Goal: Transaction & Acquisition: Purchase product/service

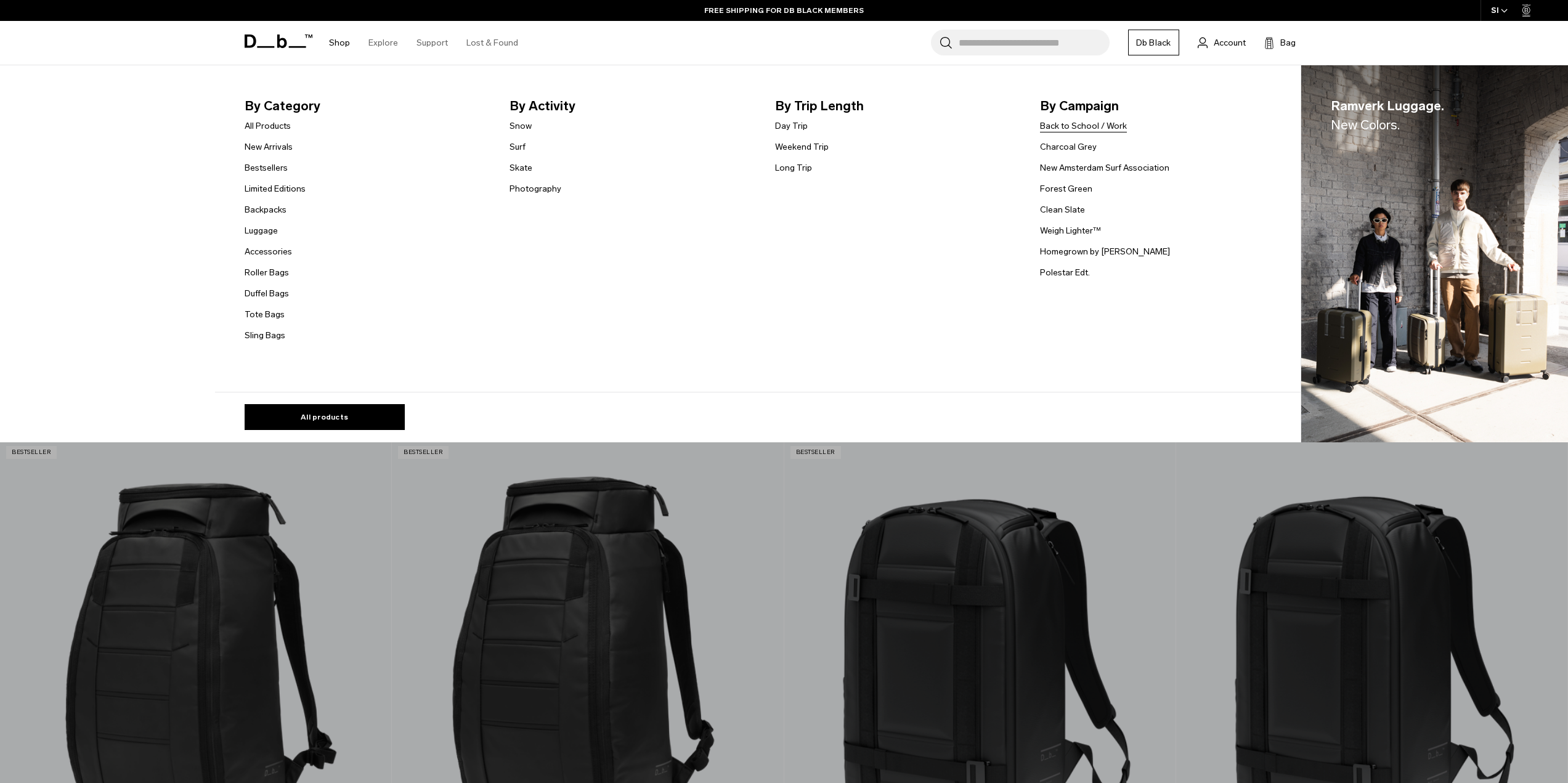
click at [1102, 123] on link "Back to School / Work" at bounding box center [1083, 126] width 87 height 13
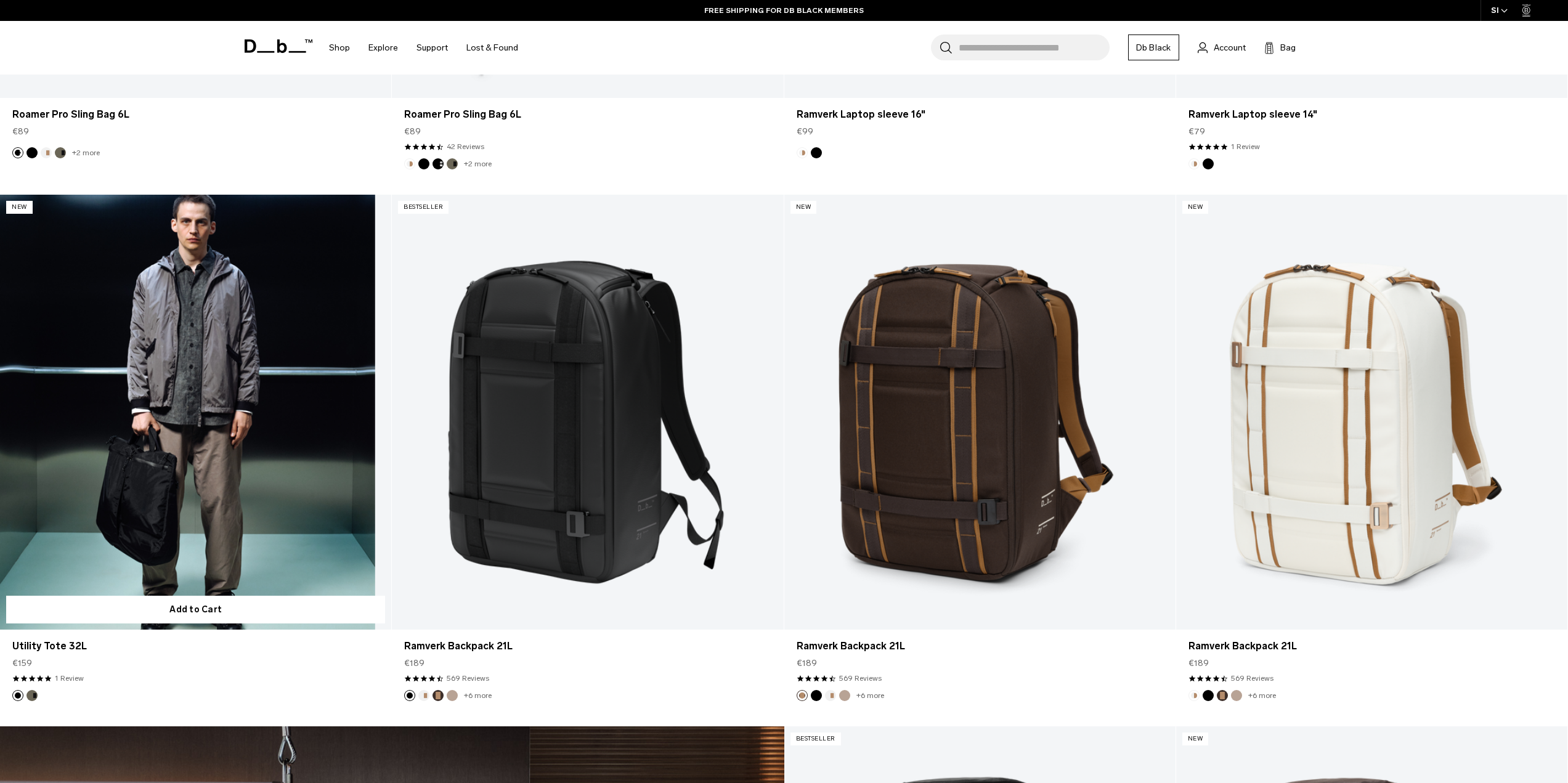
scroll to position [2461, 0]
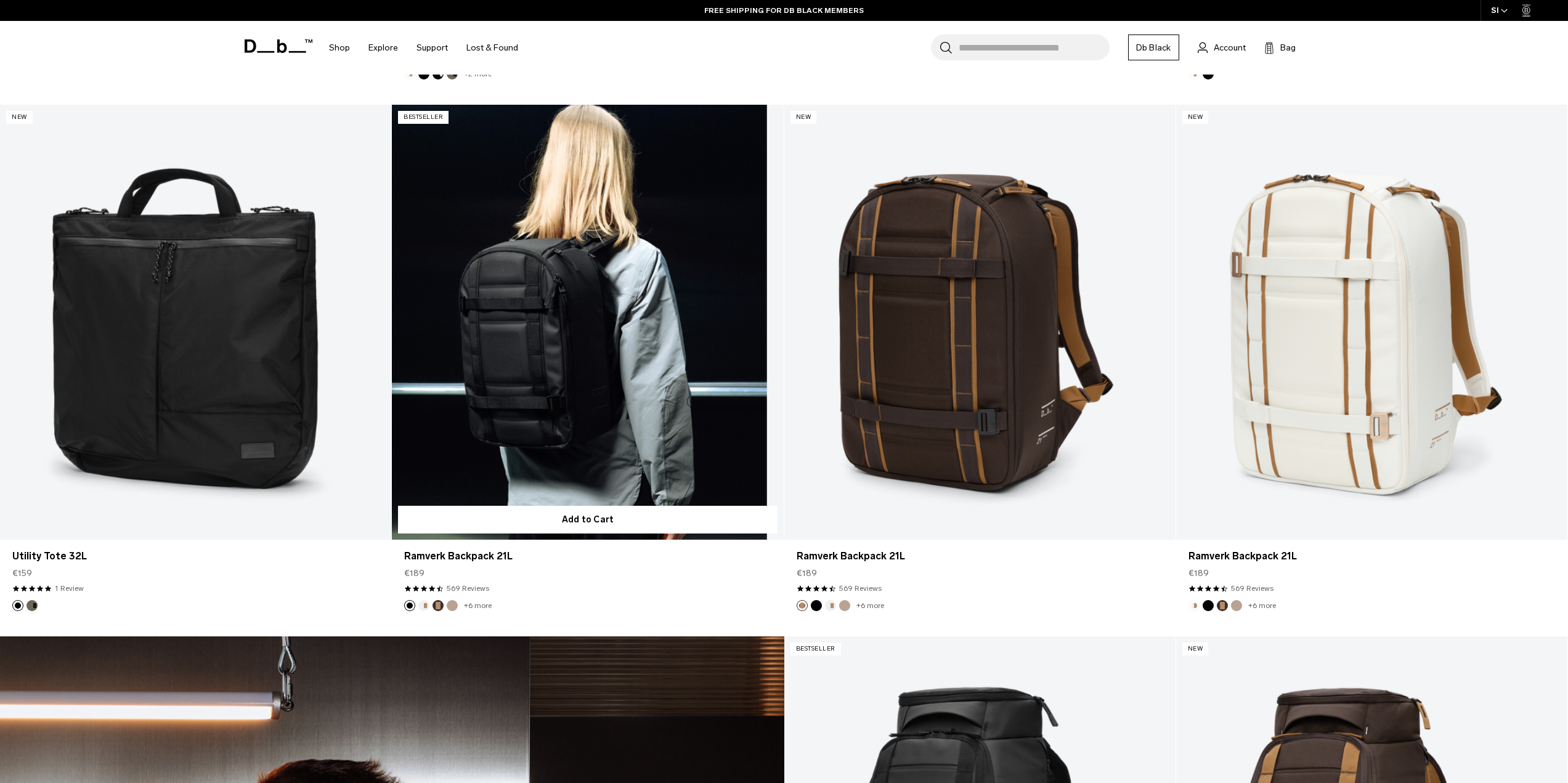
click at [534, 314] on link "Ramverk Backpack 21L" at bounding box center [587, 322] width 392 height 435
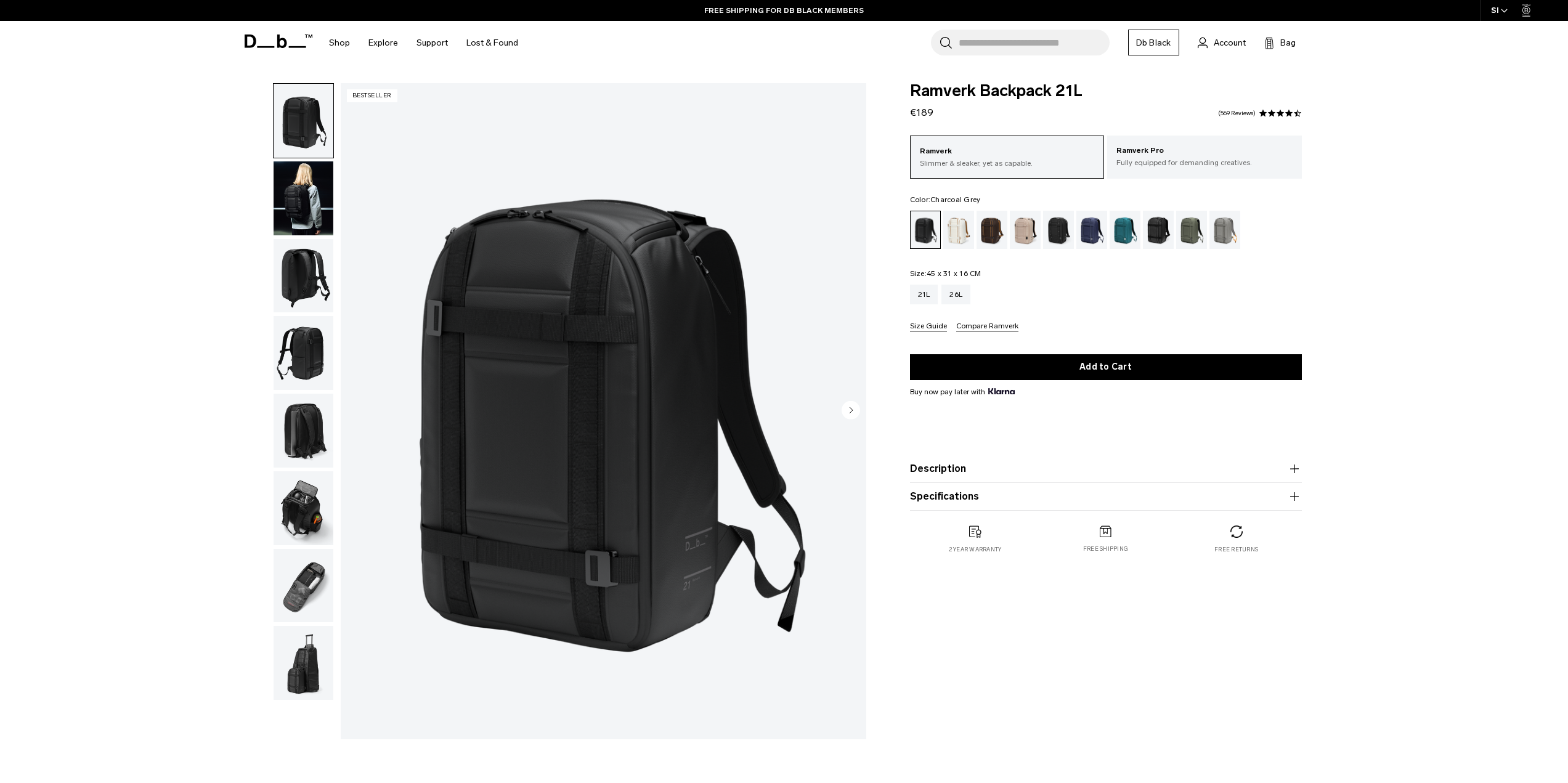
click at [1054, 233] on div "Charcoal Grey" at bounding box center [1059, 230] width 32 height 38
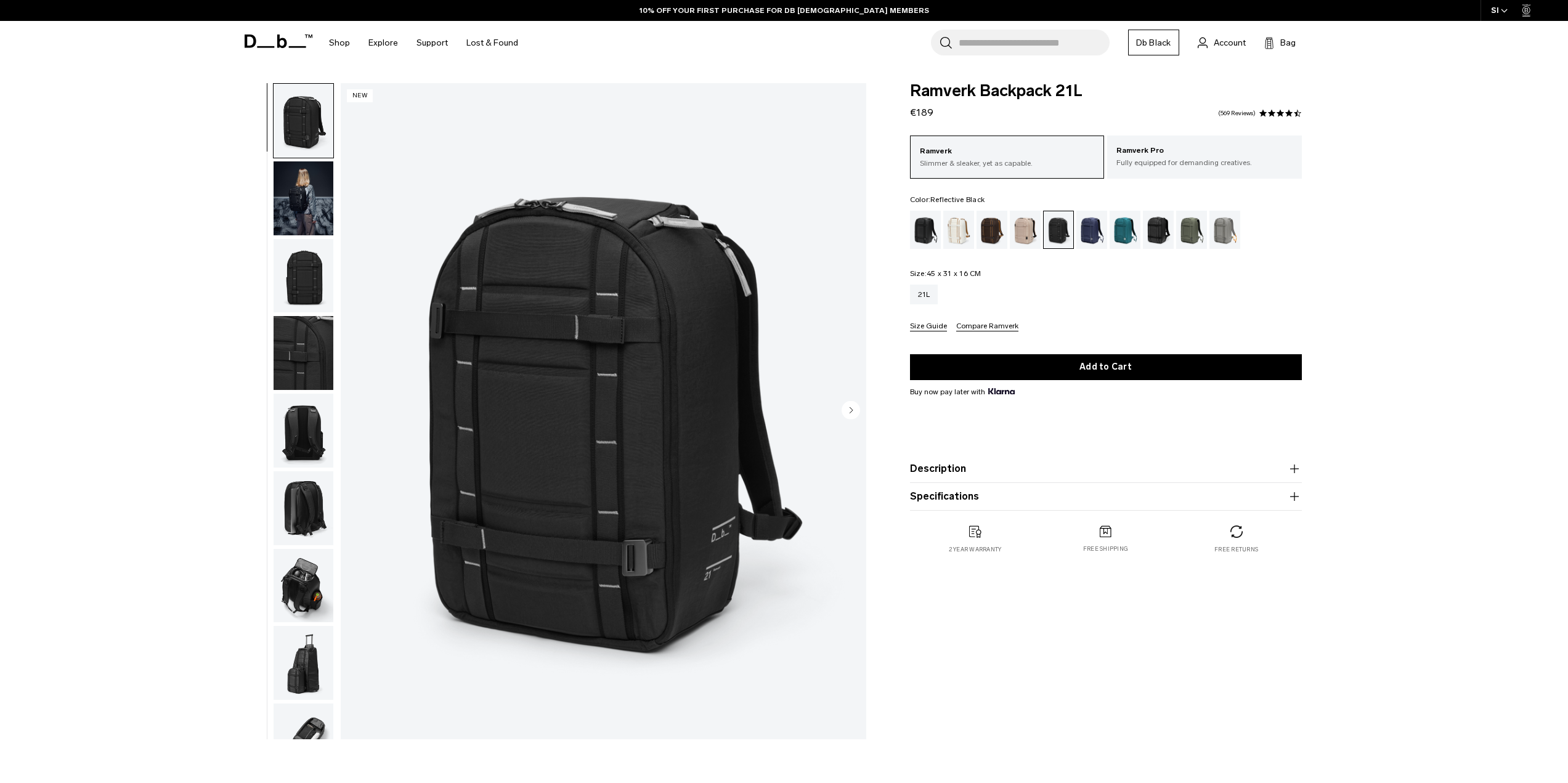
click at [1167, 232] on div "Reflective Black" at bounding box center [1159, 230] width 32 height 38
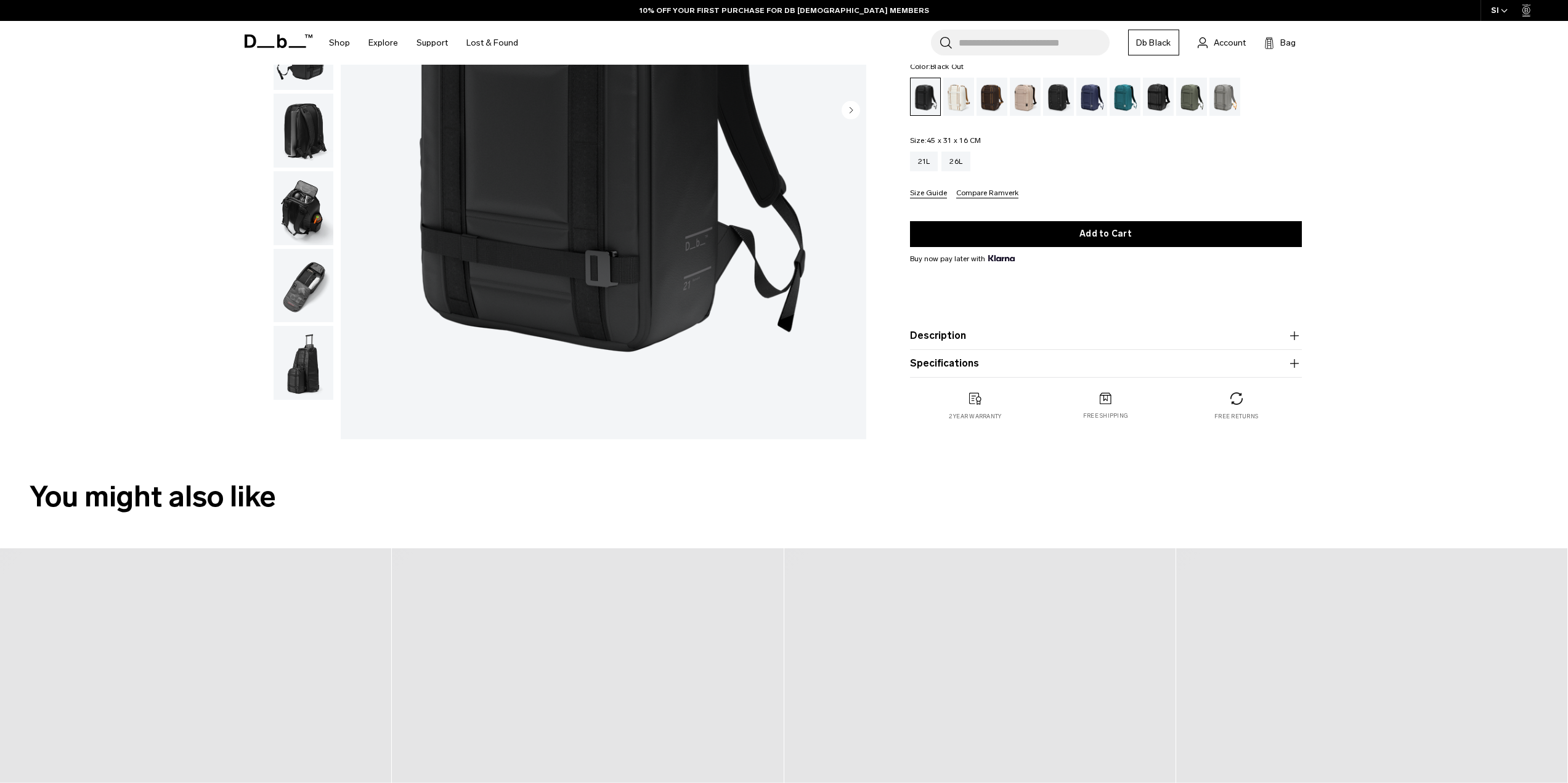
scroll to position [308, 0]
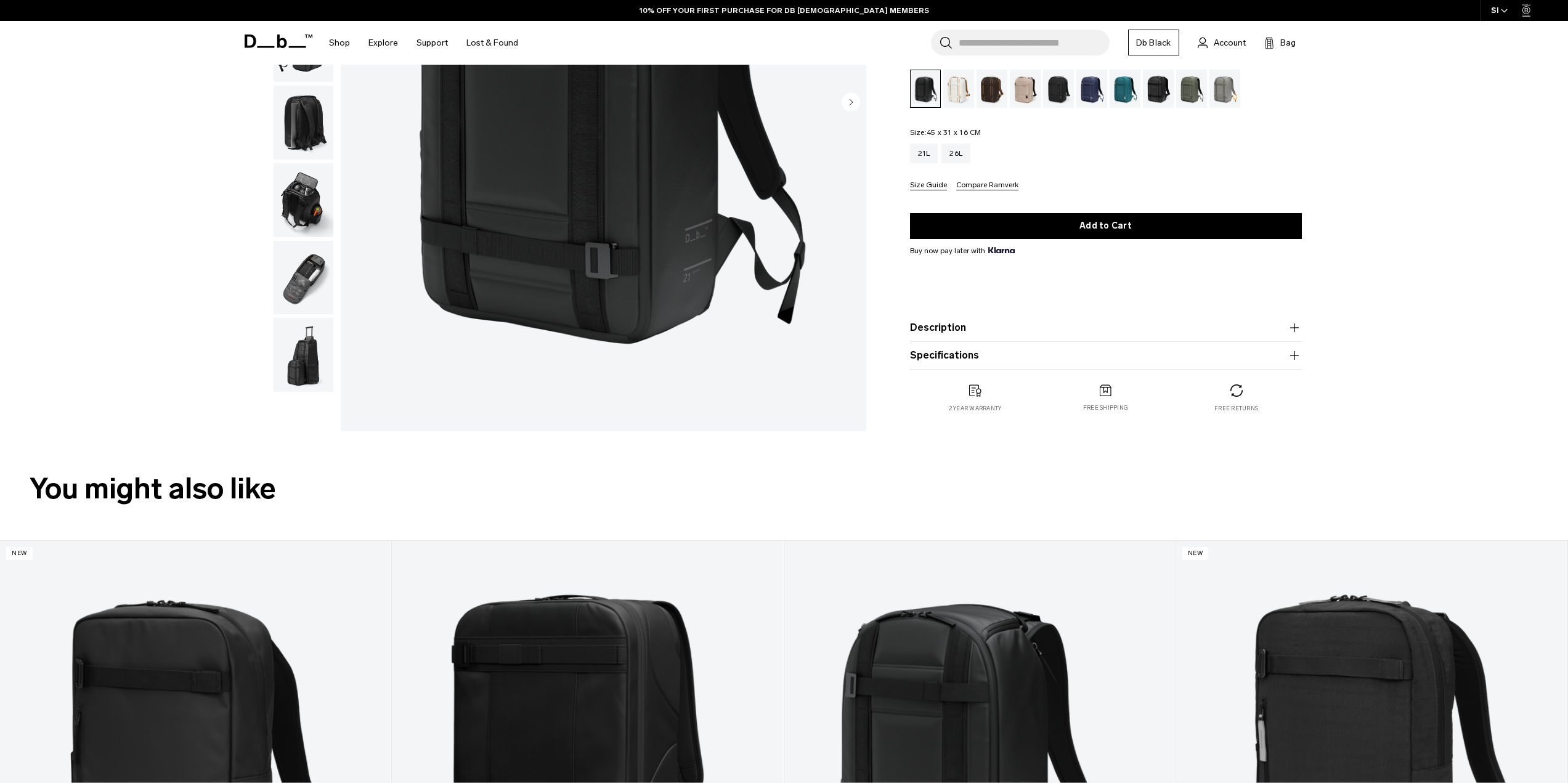
click at [947, 324] on button "Description" at bounding box center [1106, 328] width 392 height 15
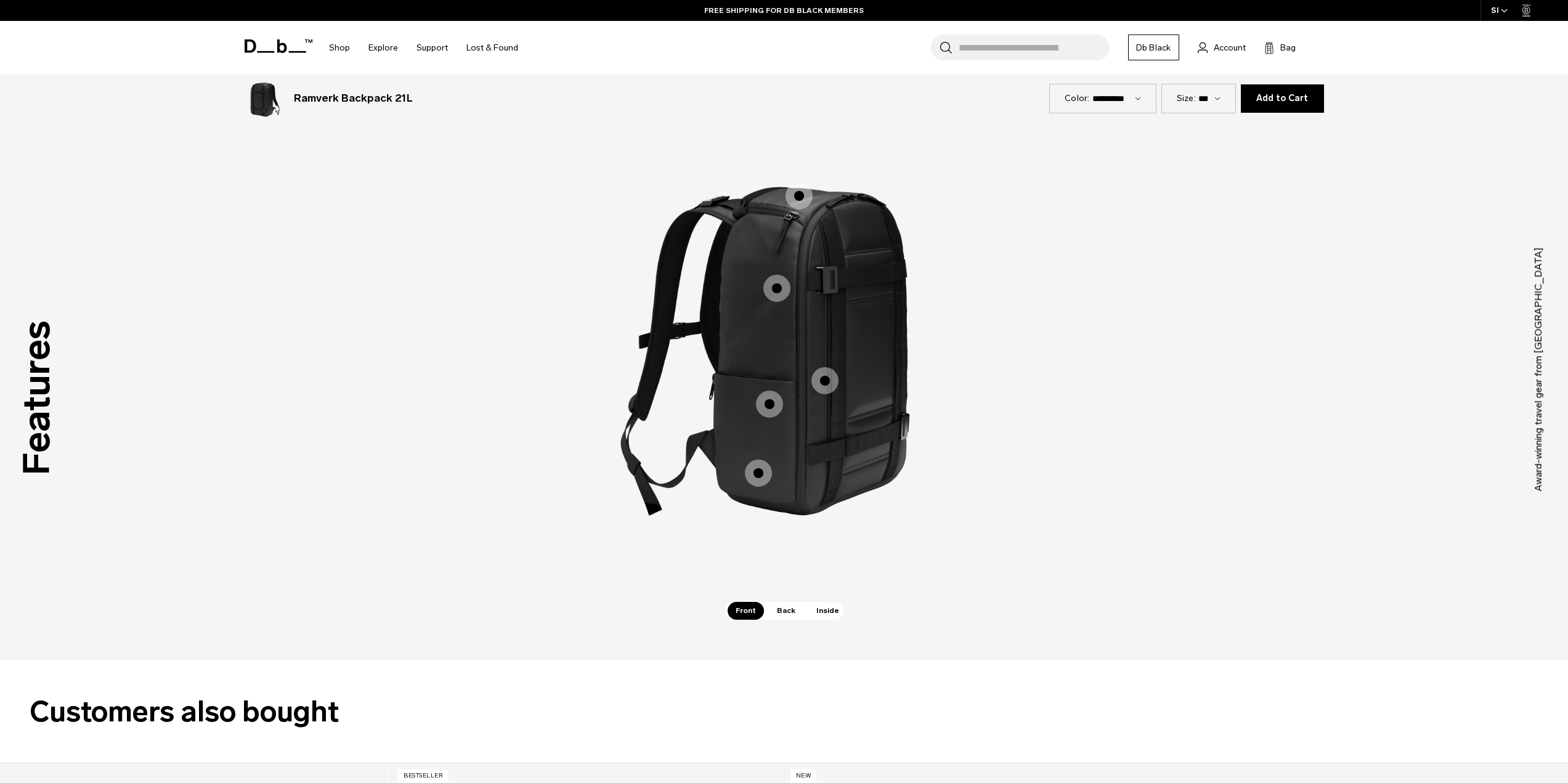
scroll to position [1787, 0]
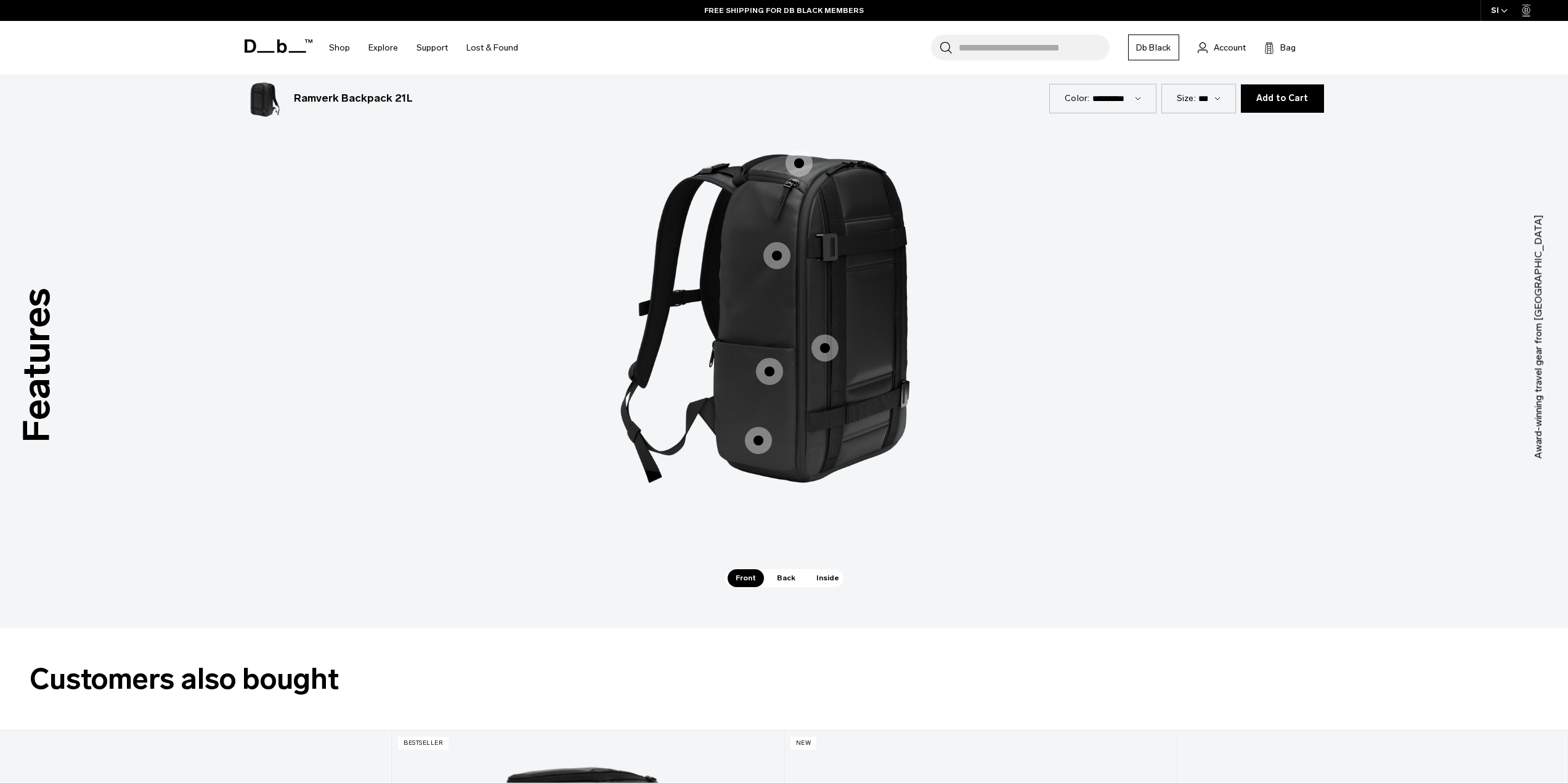
click at [778, 253] on span "1 / 3" at bounding box center [777, 256] width 27 height 27
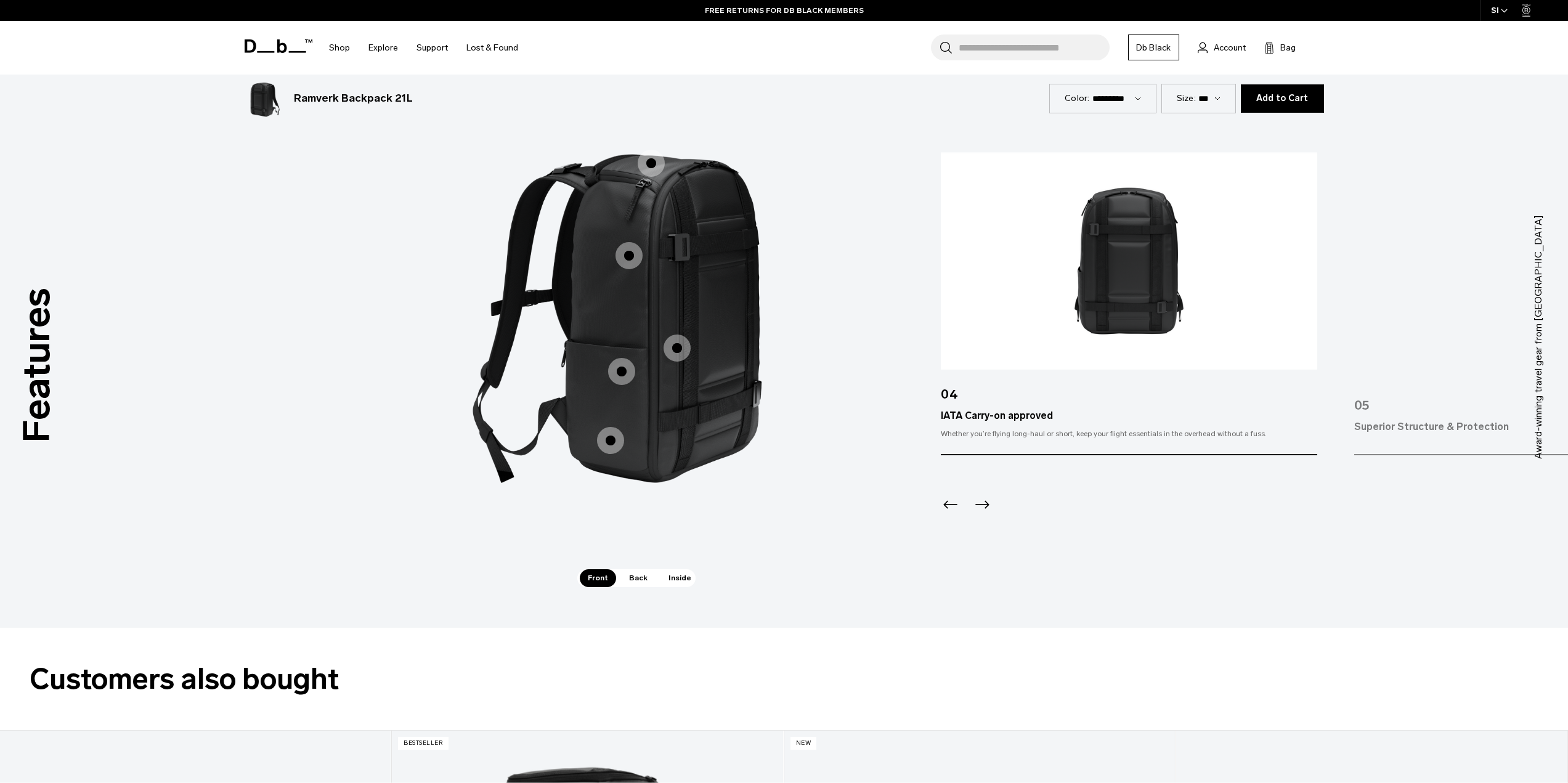
click at [950, 507] on icon "Previous slide" at bounding box center [950, 504] width 20 height 20
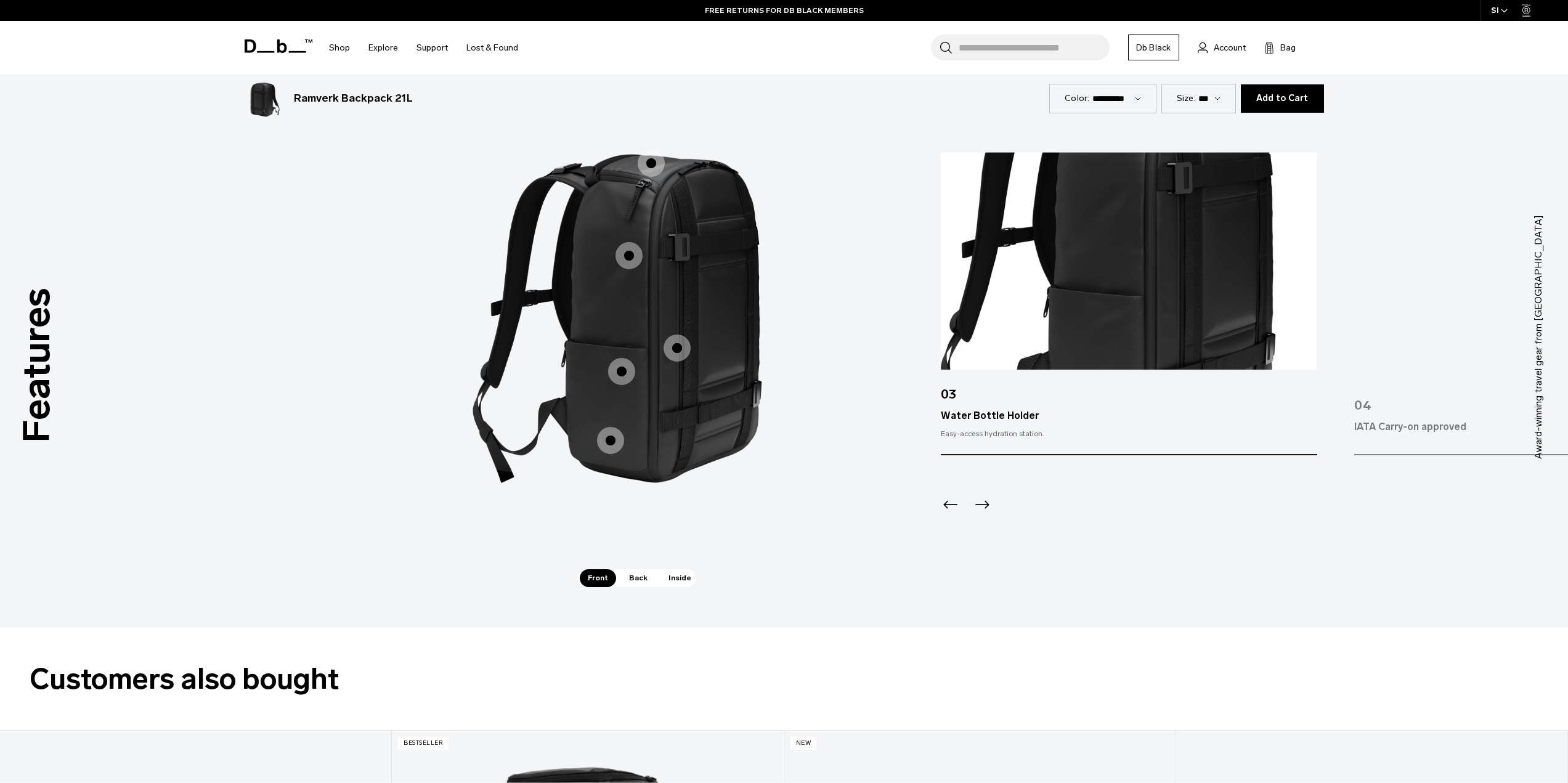
click at [950, 506] on icon "Previous slide" at bounding box center [950, 504] width 20 height 20
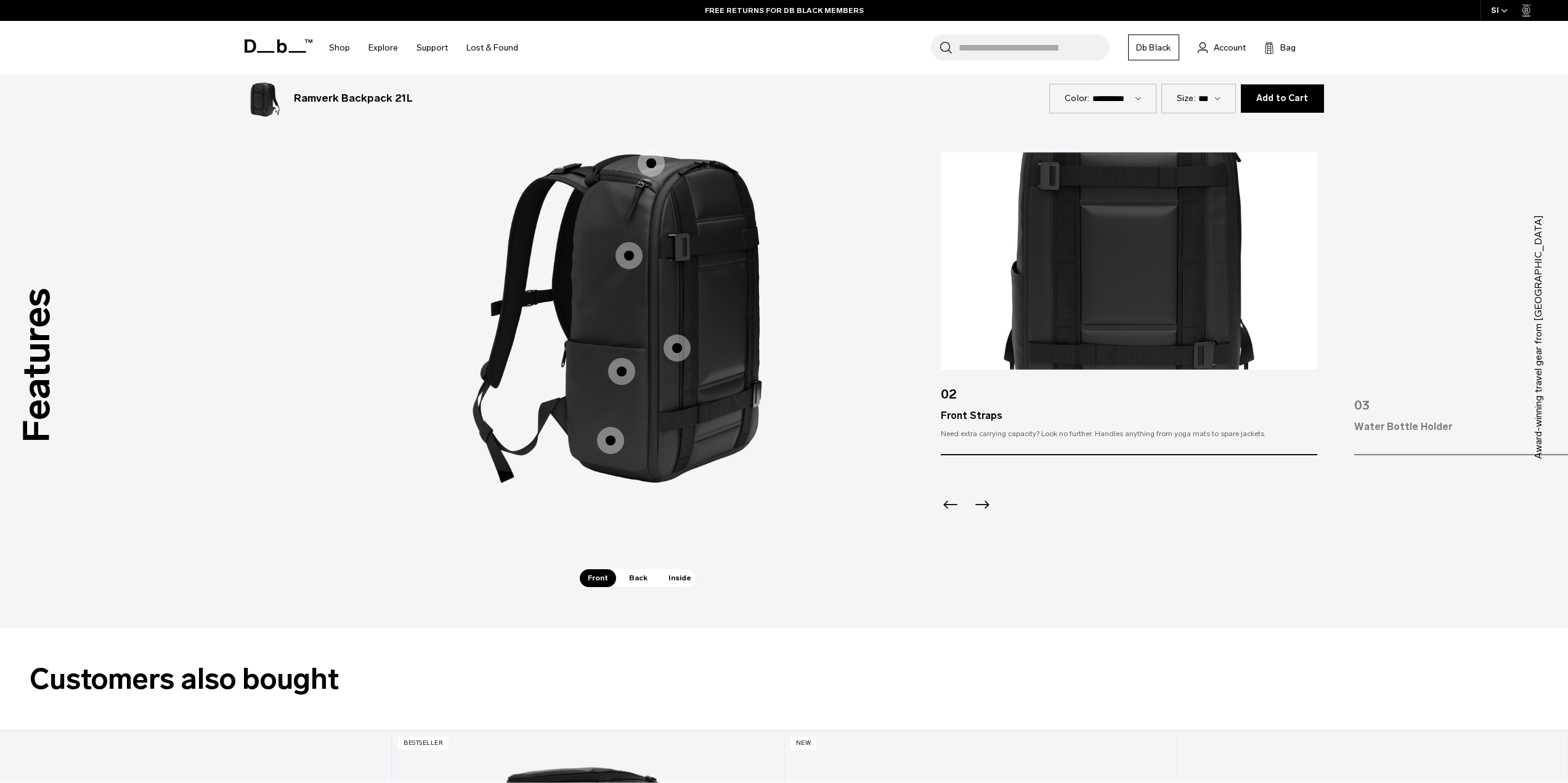
click at [950, 506] on icon "Previous slide" at bounding box center [950, 504] width 20 height 20
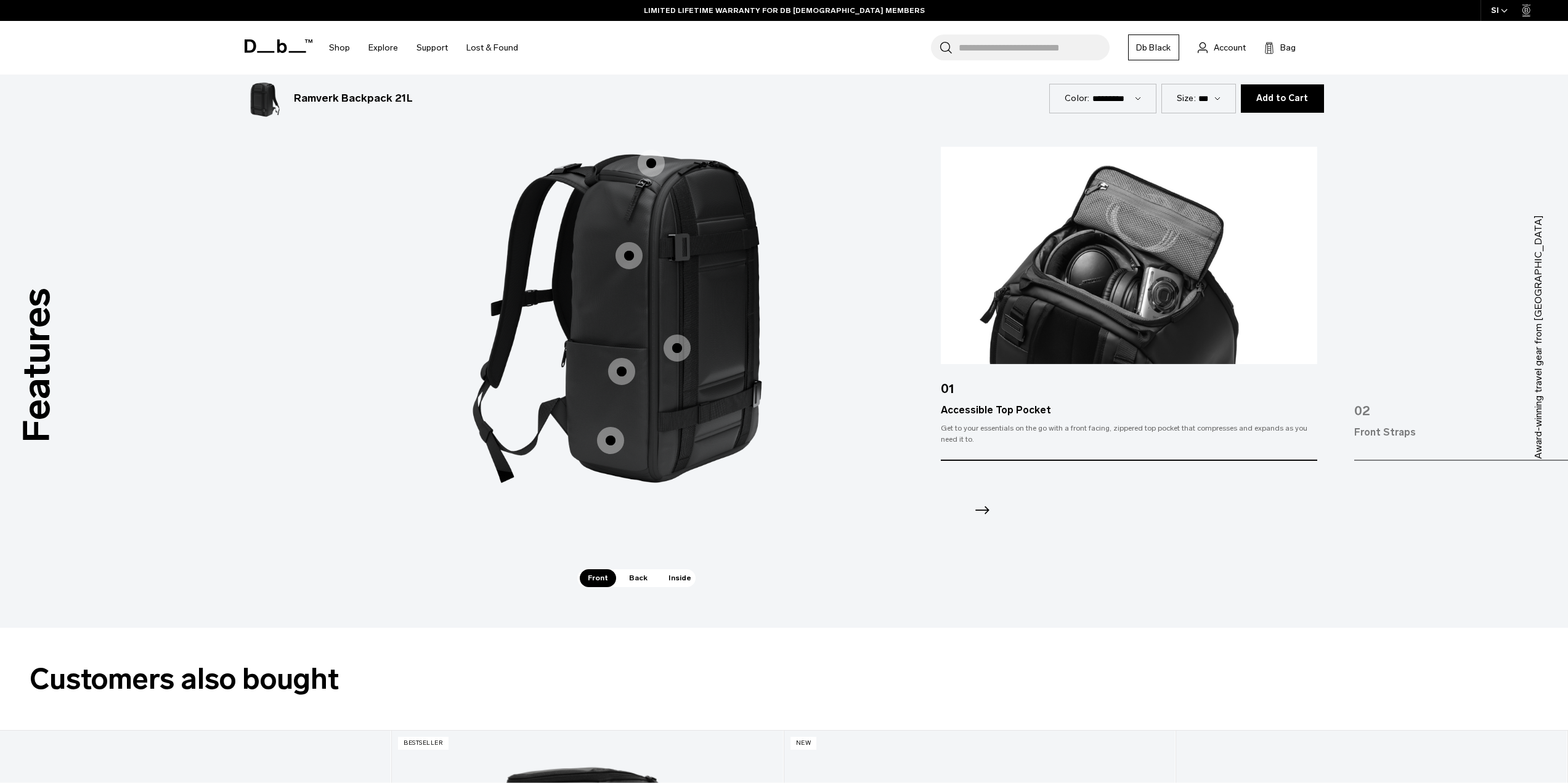
click at [997, 512] on div at bounding box center [1129, 494] width 377 height 66
click at [685, 577] on span "Inside" at bounding box center [680, 577] width 39 height 17
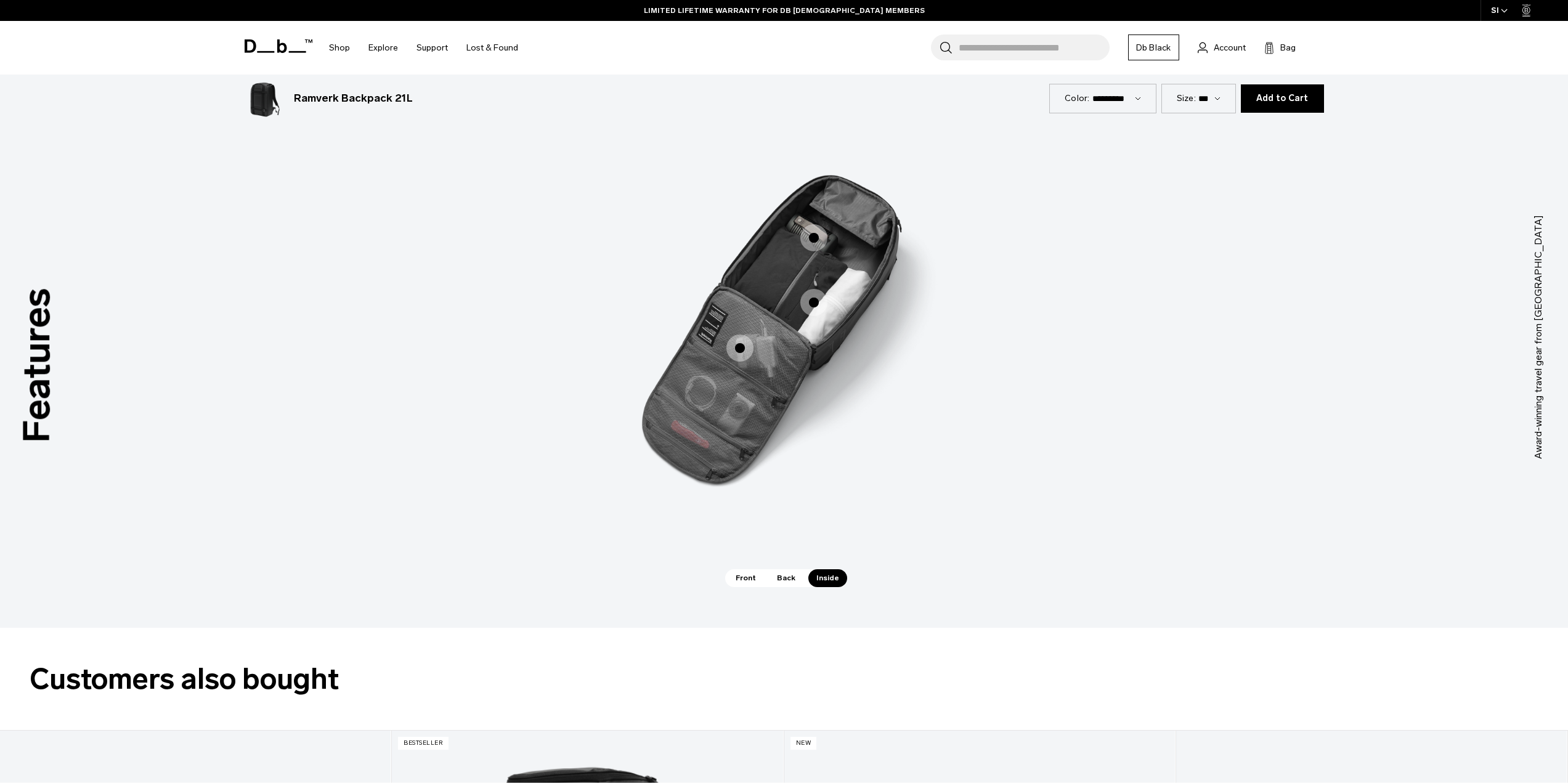
click at [810, 233] on span "3 / 3" at bounding box center [814, 238] width 27 height 27
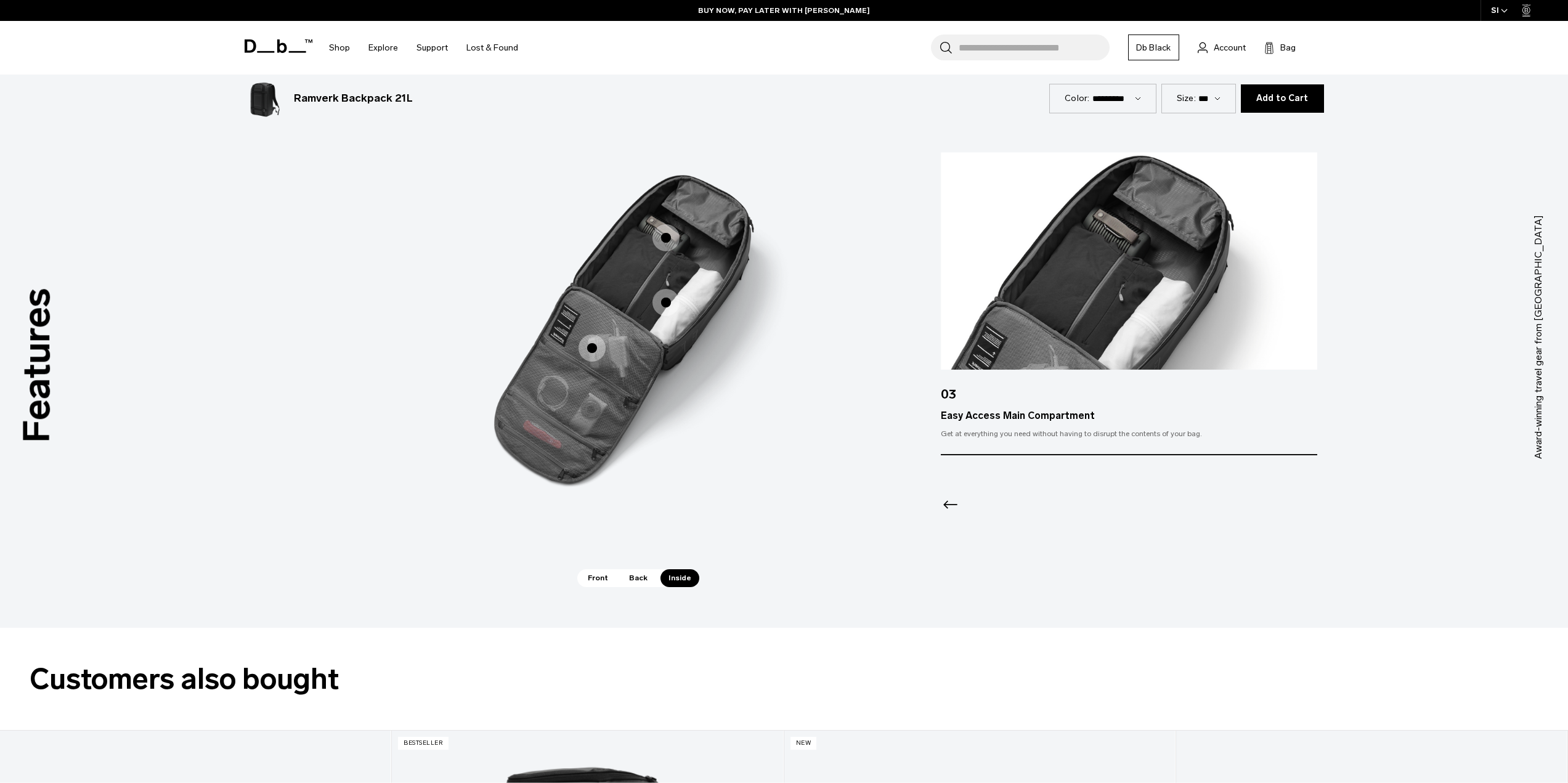
click at [946, 507] on icon "Previous slide" at bounding box center [950, 504] width 20 height 20
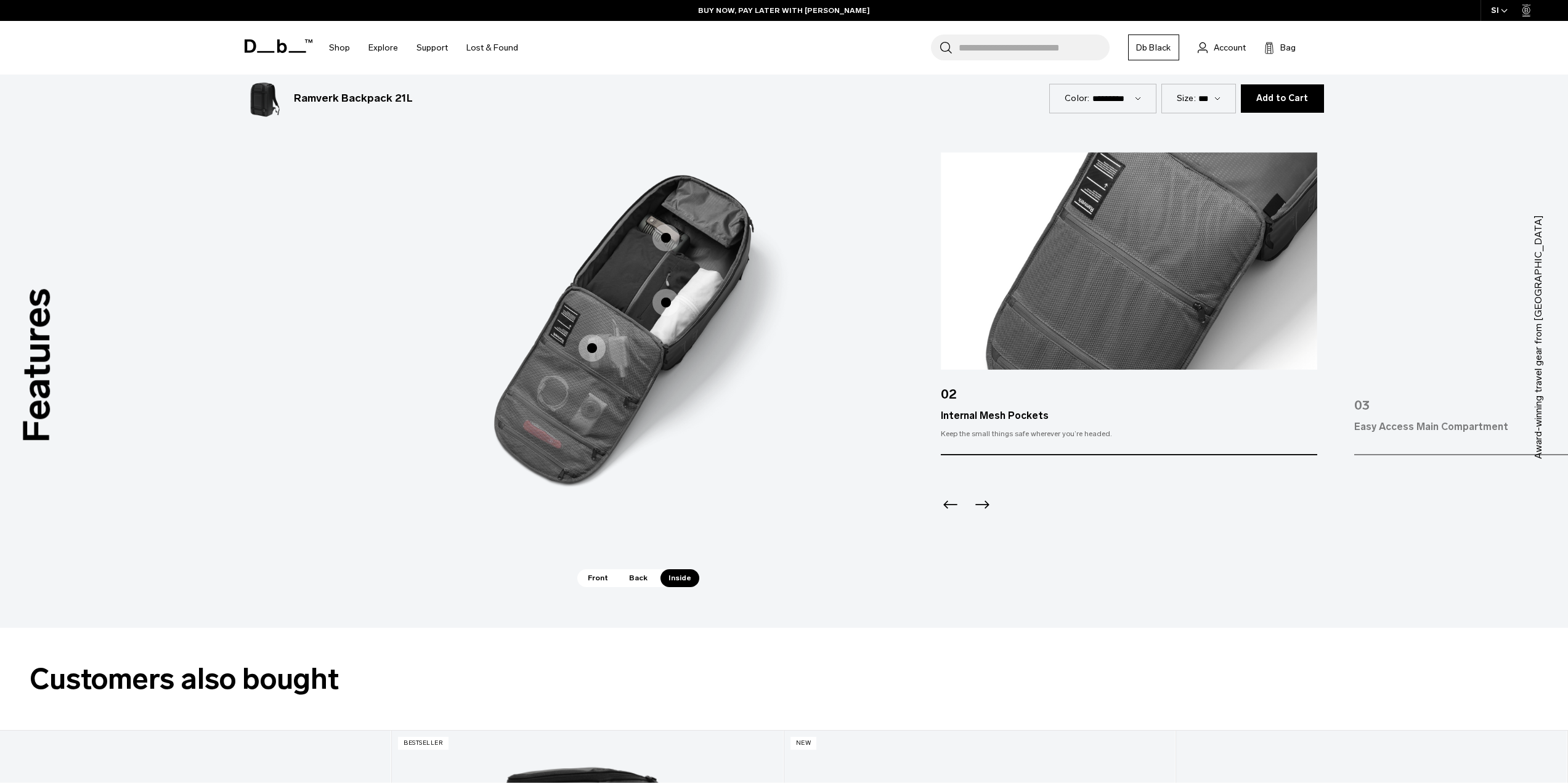
click at [946, 507] on icon "Previous slide" at bounding box center [950, 504] width 20 height 20
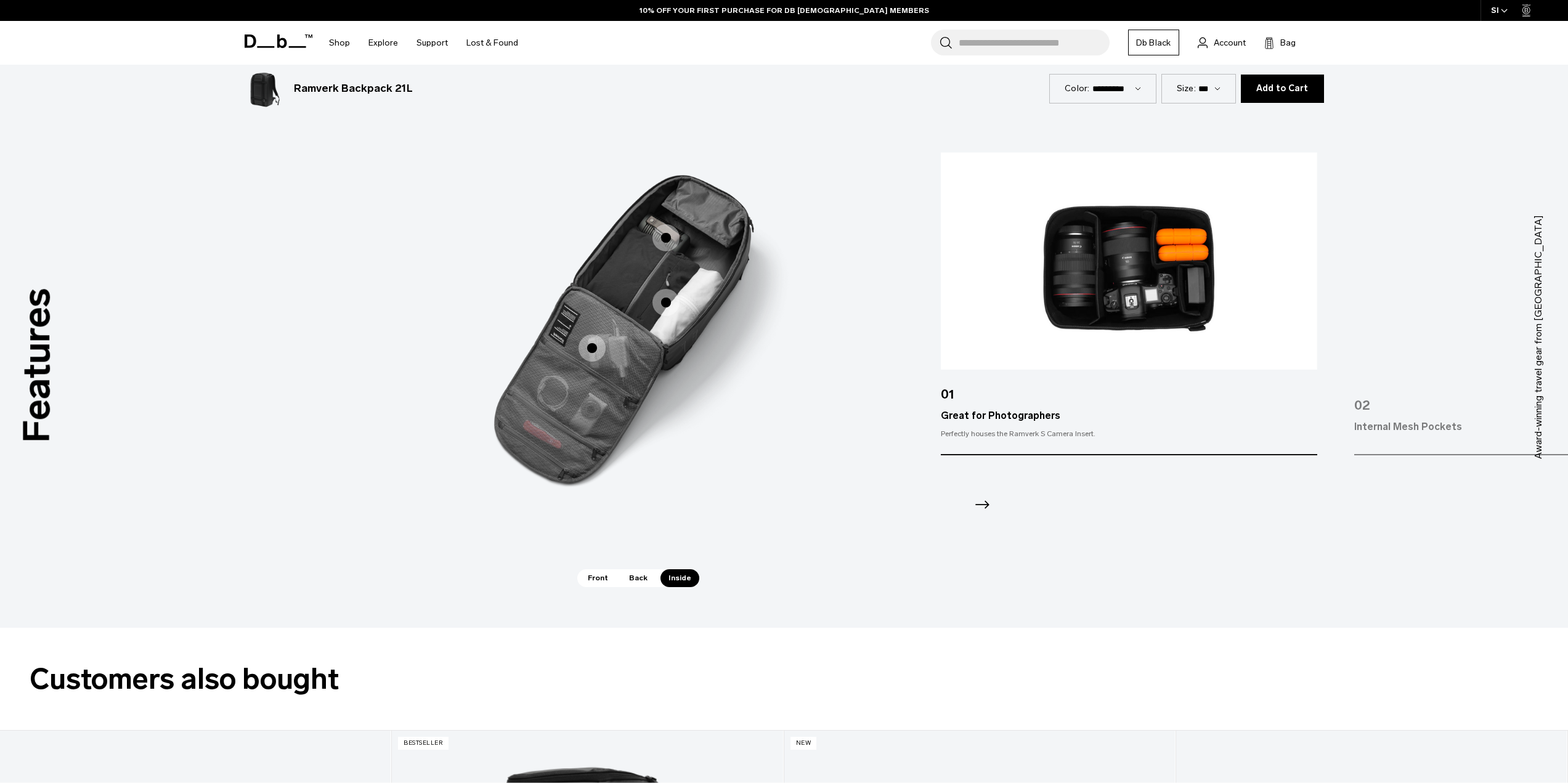
click at [634, 579] on span "Back" at bounding box center [639, 577] width 35 height 17
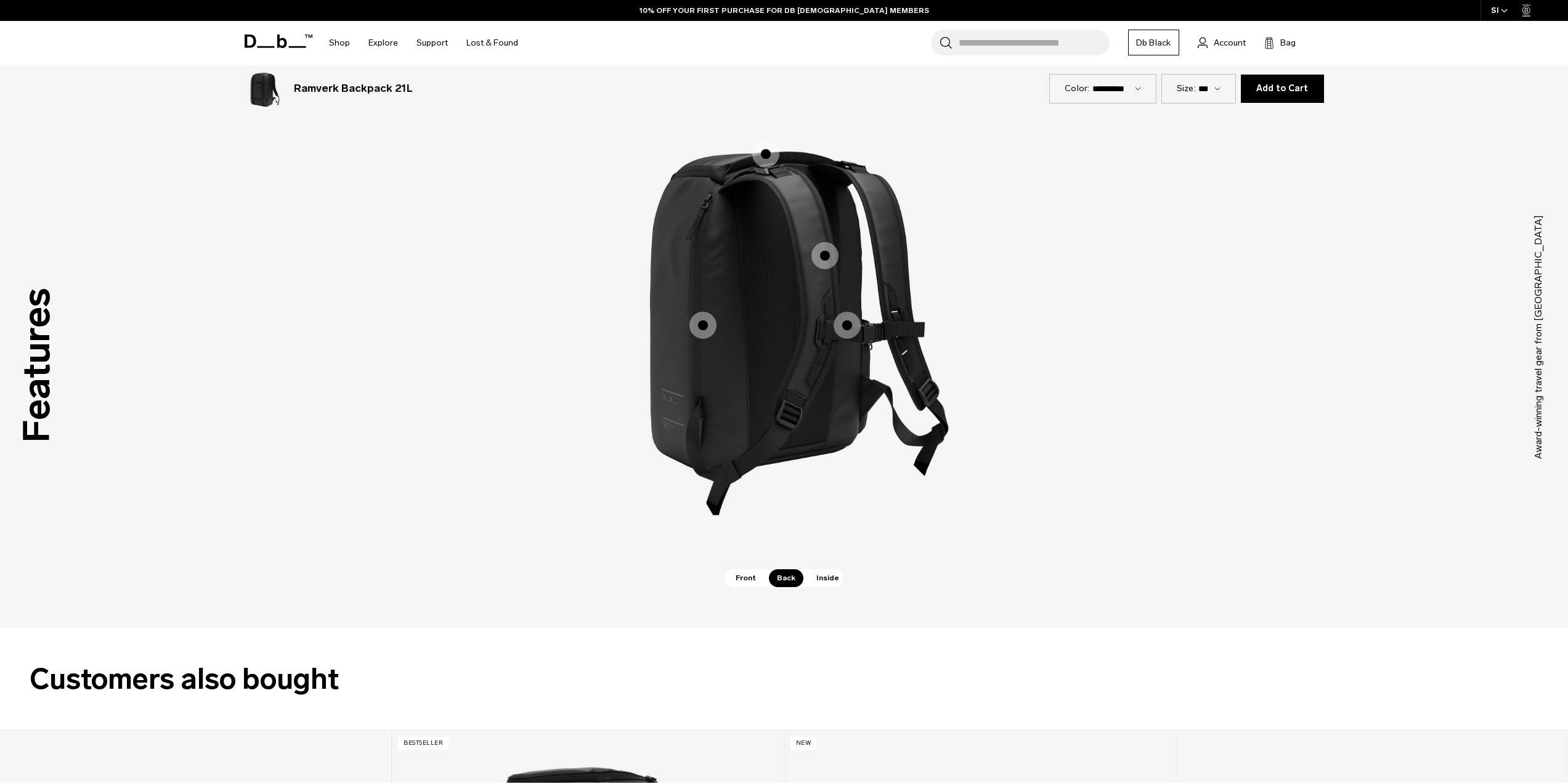
click at [709, 324] on span "2 / 3" at bounding box center [703, 325] width 27 height 27
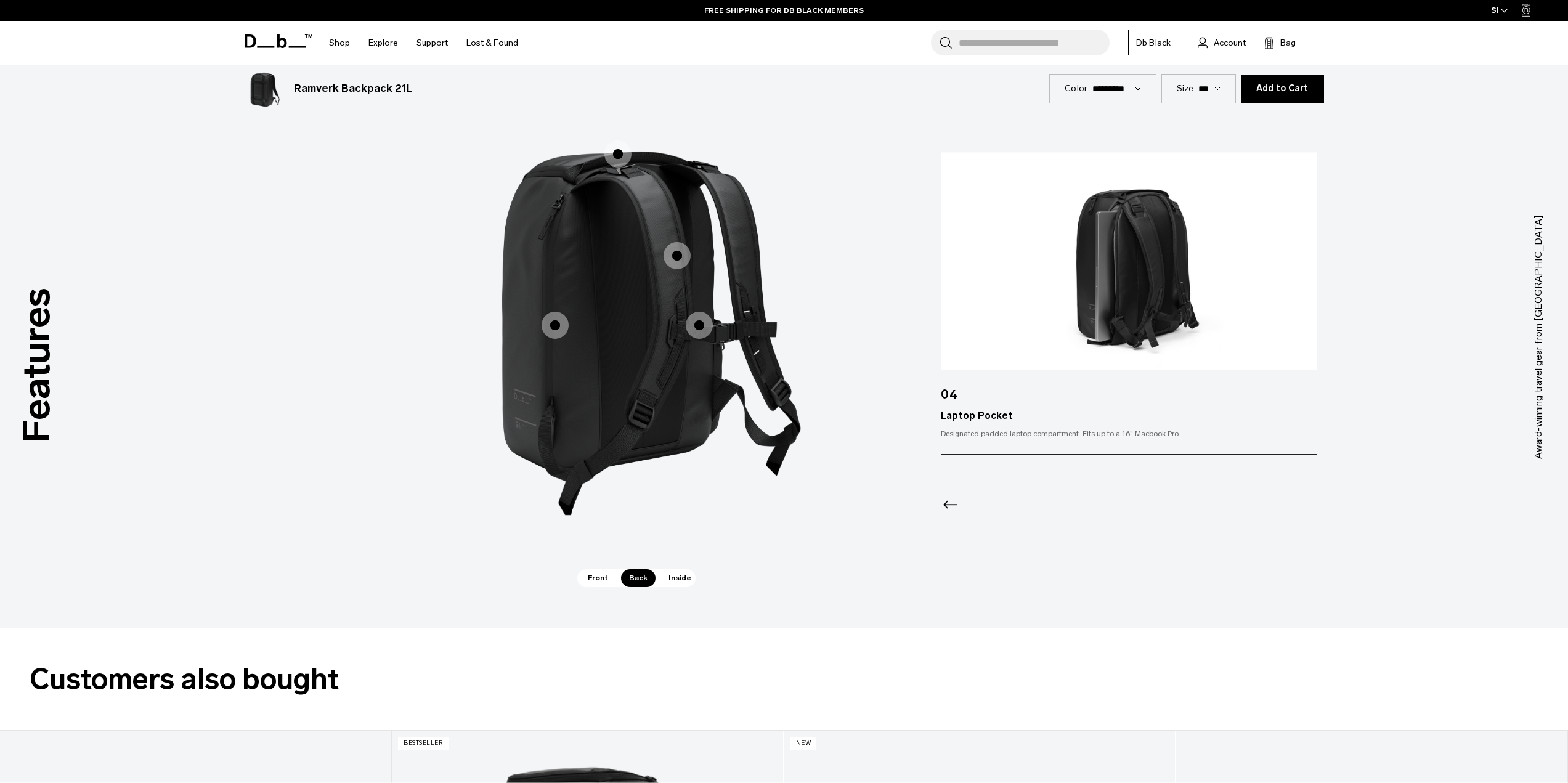
click at [958, 503] on icon "Previous slide" at bounding box center [950, 504] width 20 height 20
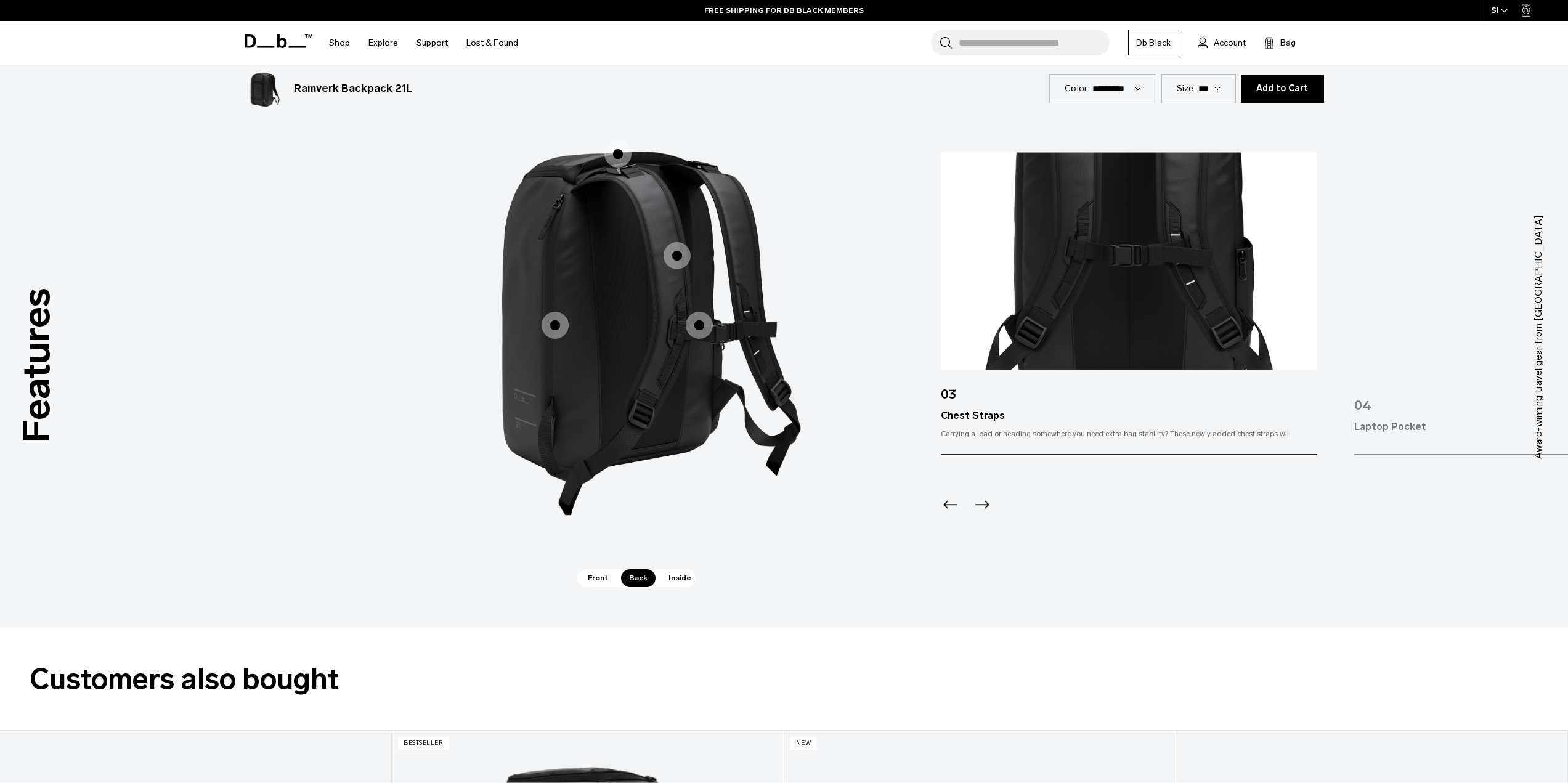
click at [958, 503] on icon "Previous slide" at bounding box center [950, 504] width 20 height 20
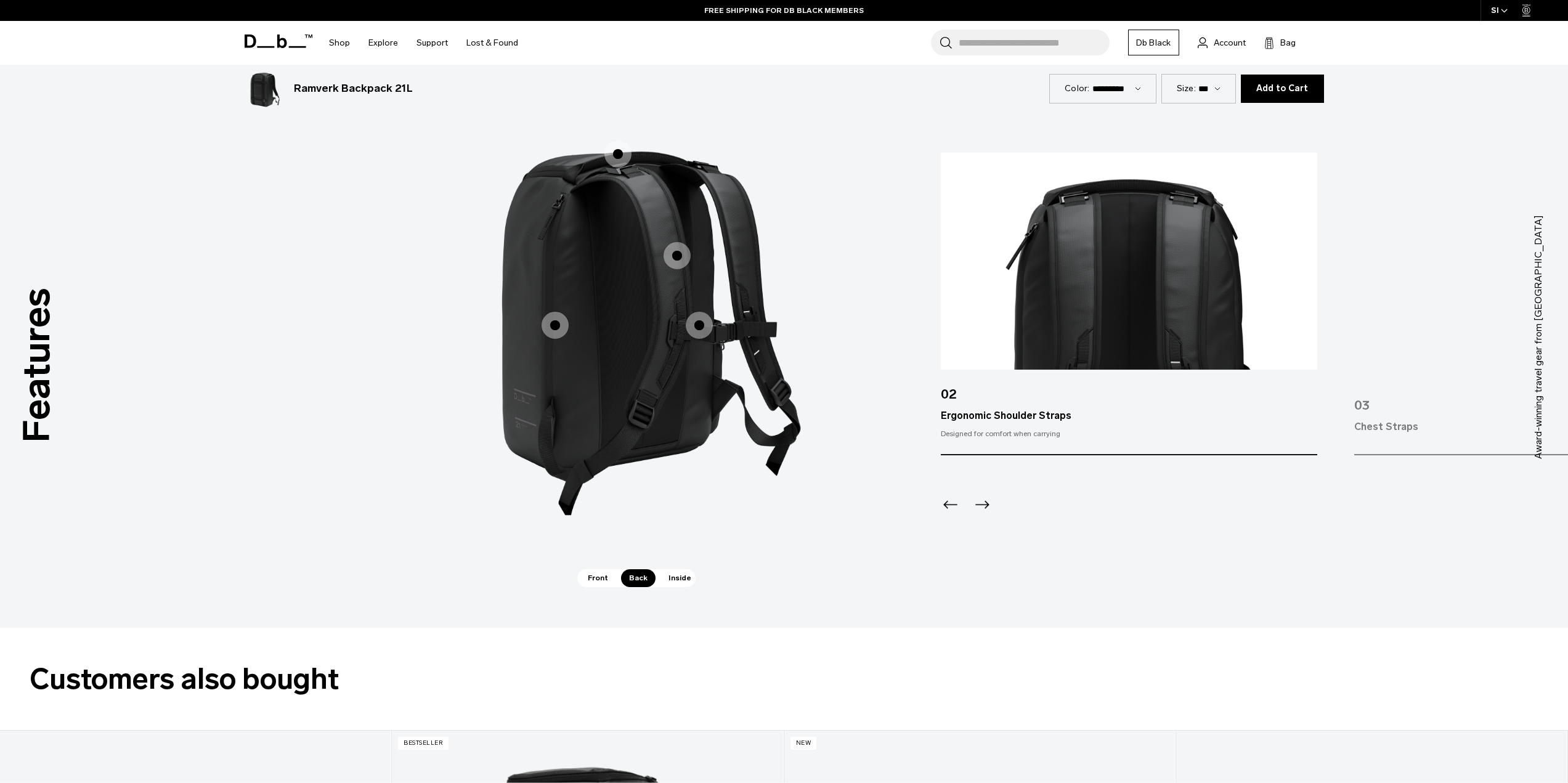
click at [958, 503] on icon "Previous slide" at bounding box center [950, 504] width 20 height 20
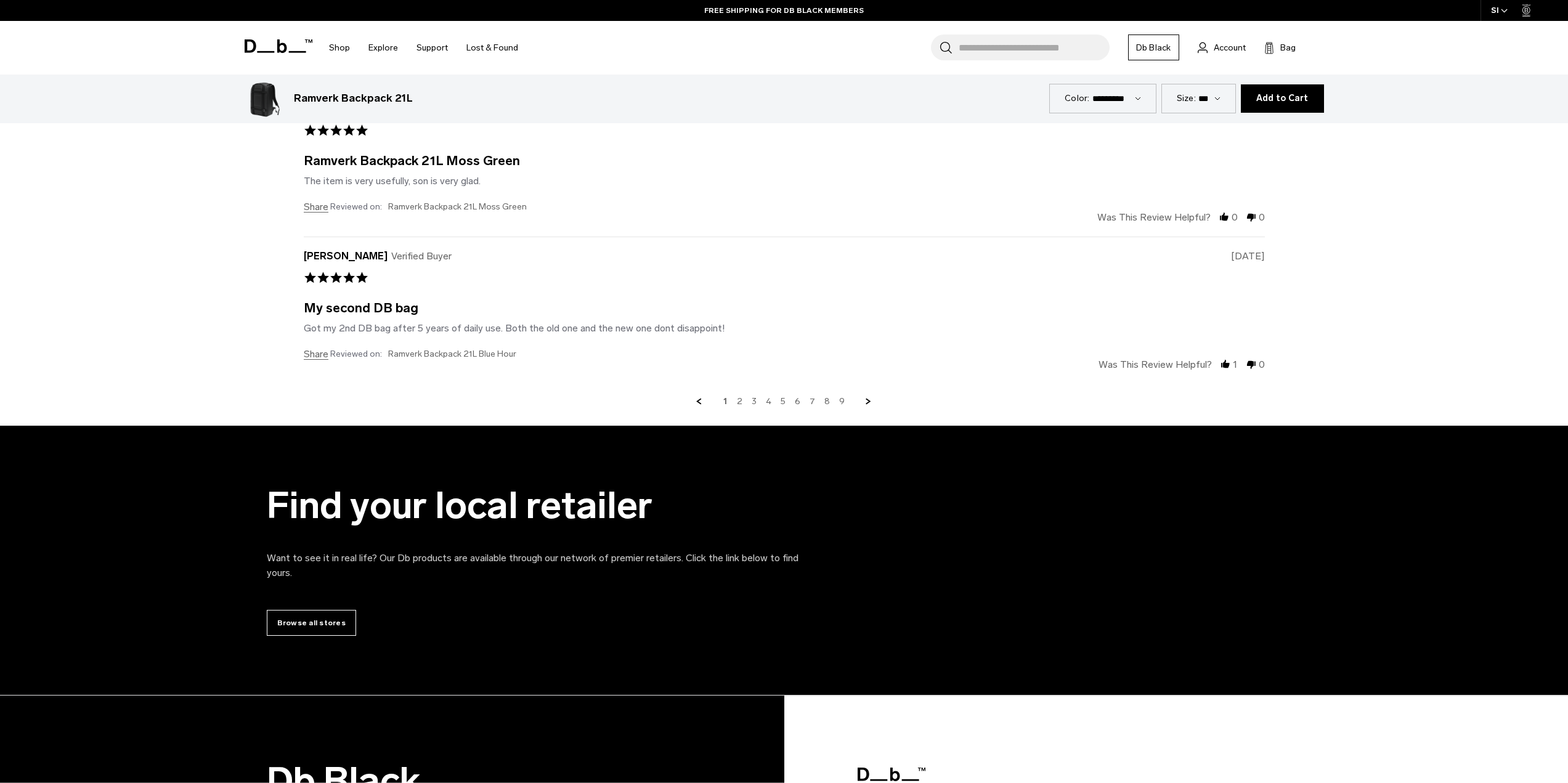
scroll to position [4705, 0]
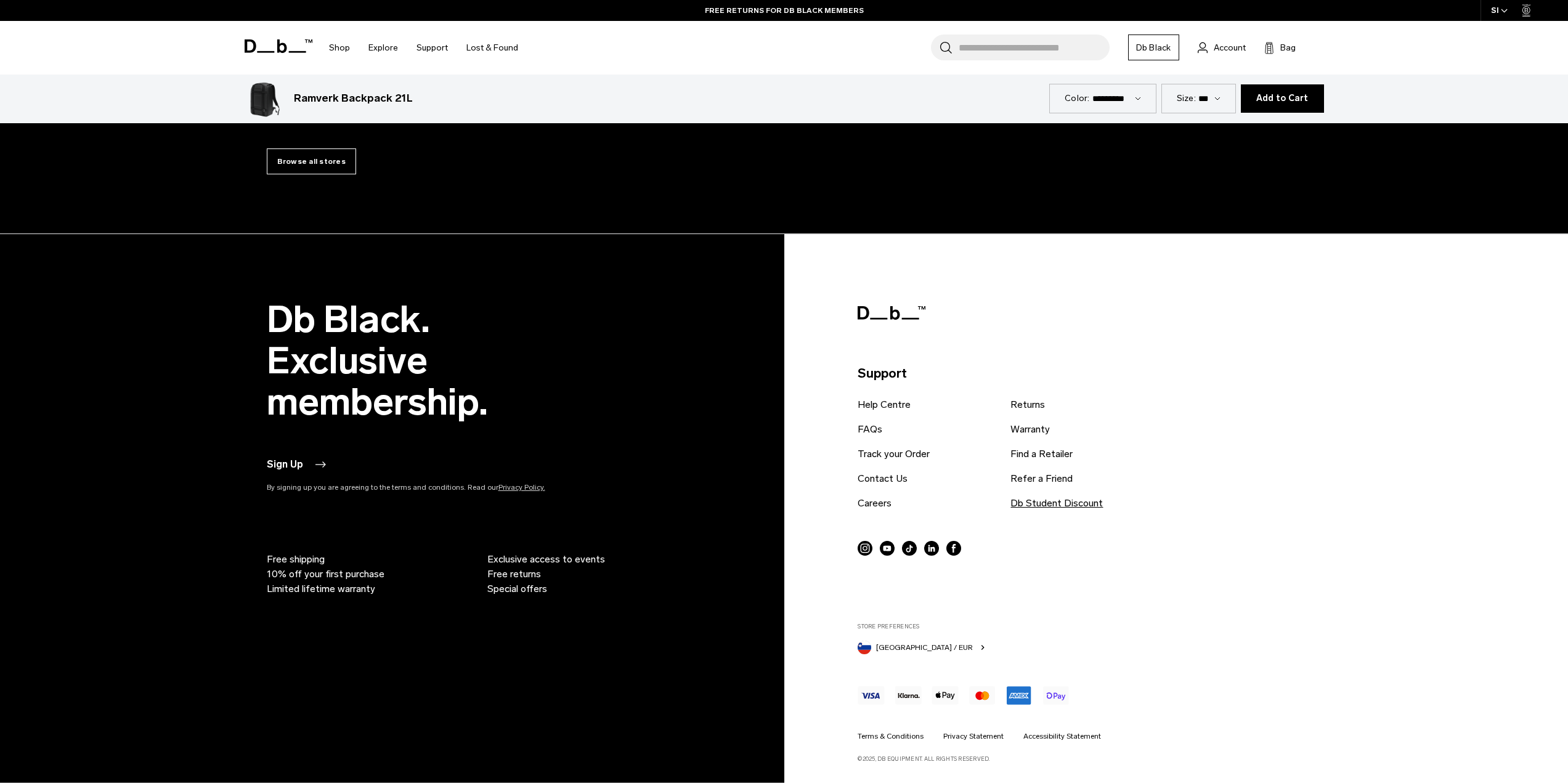
click at [1044, 504] on link "Db Student Discount" at bounding box center [1057, 504] width 93 height 15
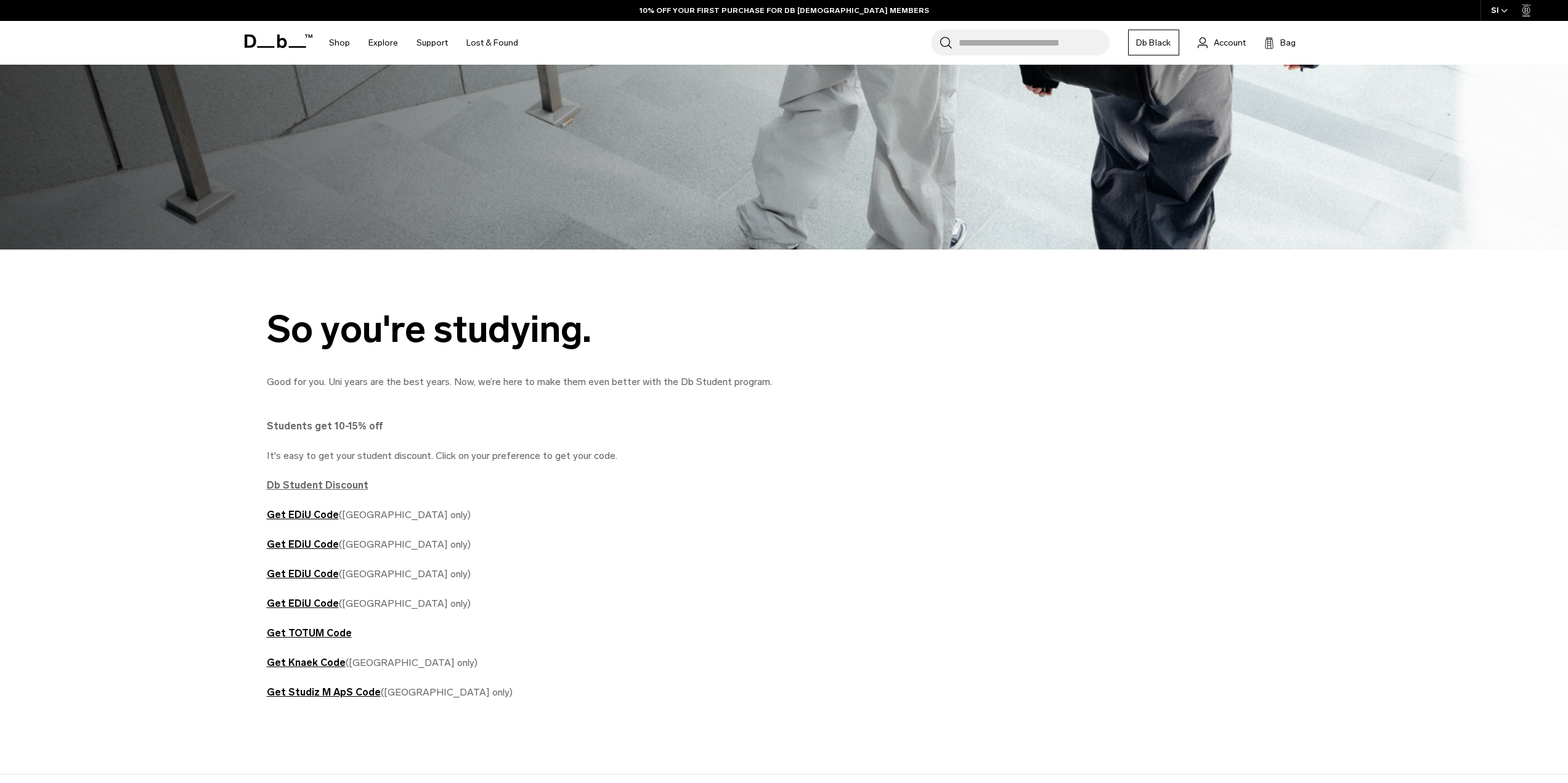
click at [321, 485] on strong "Db Student Discount" at bounding box center [317, 486] width 102 height 12
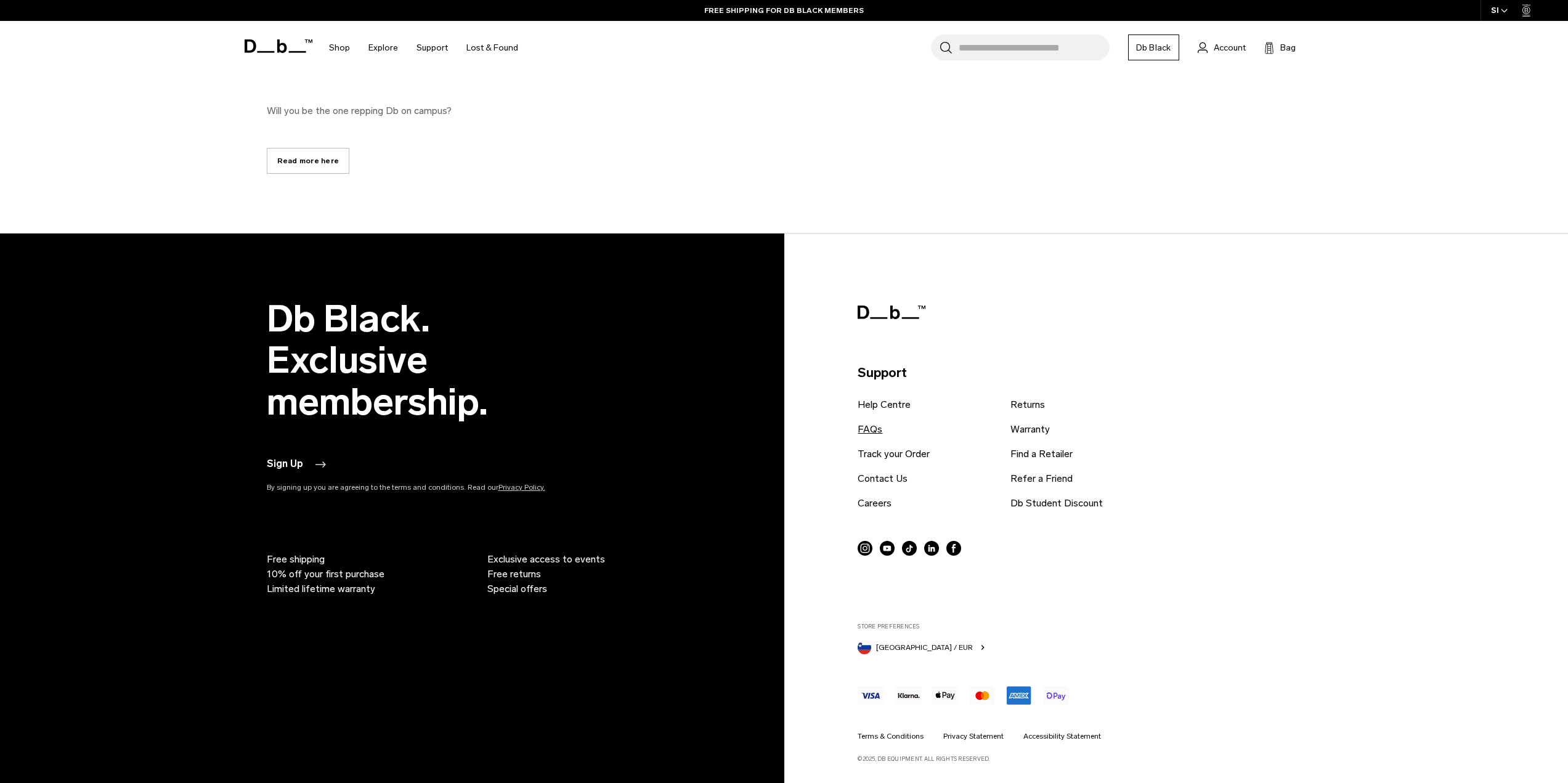
click at [871, 426] on link "FAQs" at bounding box center [870, 429] width 25 height 15
